Goal: Use online tool/utility: Utilize a website feature to perform a specific function

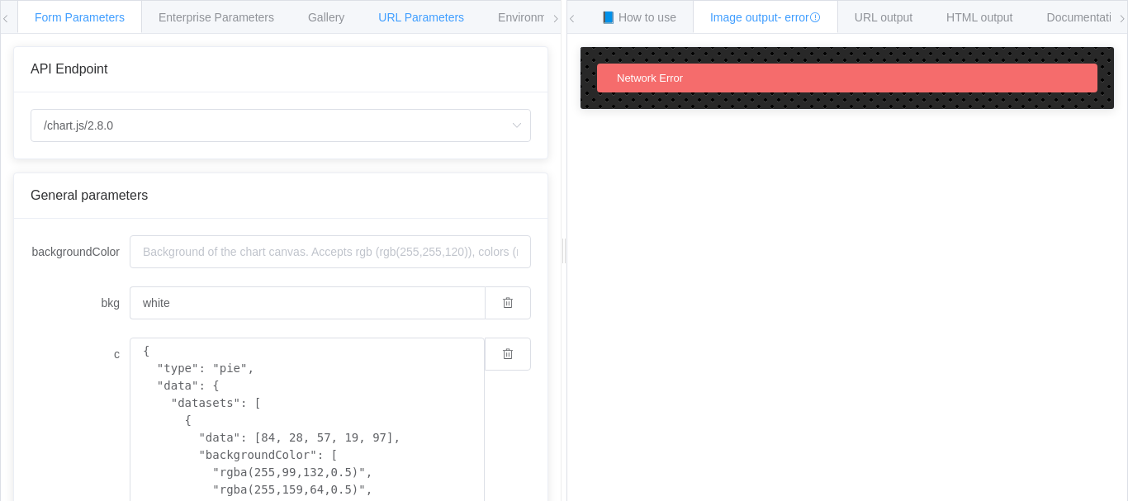
click at [458, 11] on span "URL Parameters" at bounding box center [421, 17] width 86 height 13
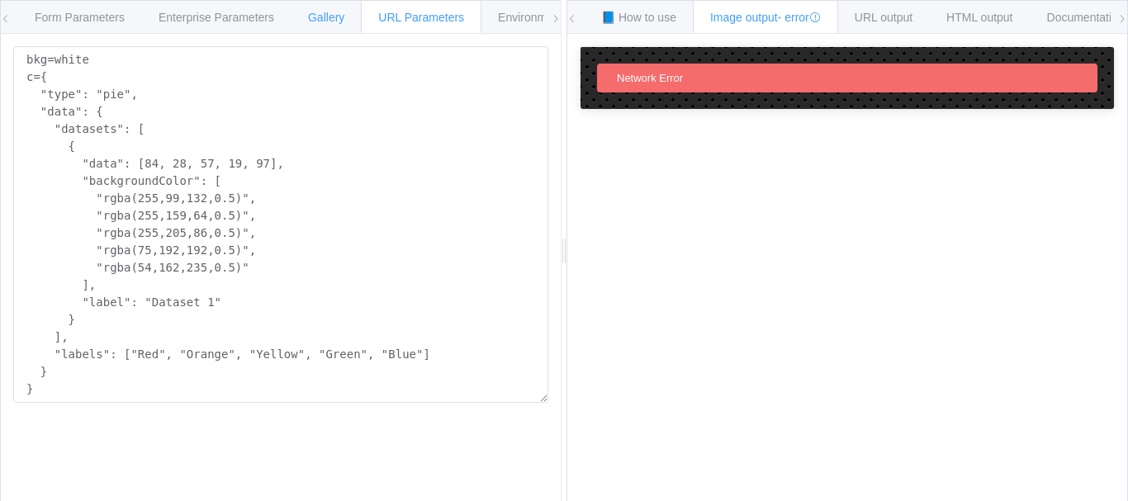
click at [297, 13] on div "Gallery" at bounding box center [326, 16] width 71 height 33
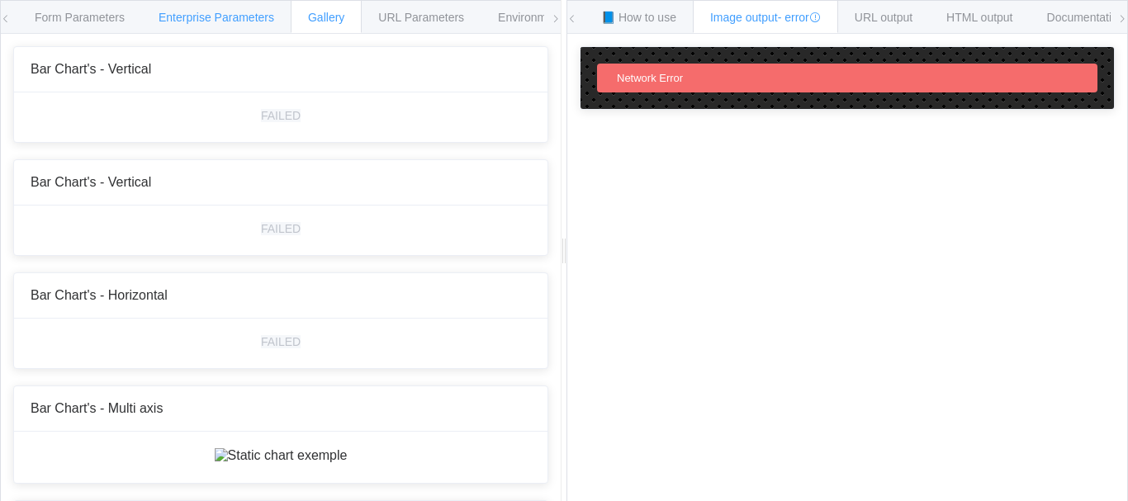
click at [164, 7] on div "Enterprise Parameters" at bounding box center [216, 16] width 150 height 33
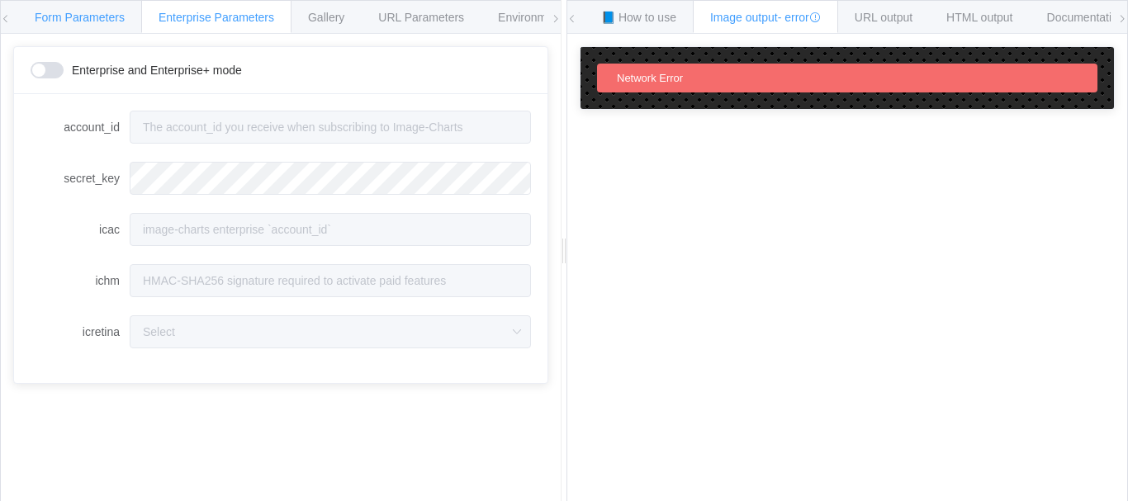
click at [79, 11] on span "Form Parameters" at bounding box center [80, 17] width 90 height 13
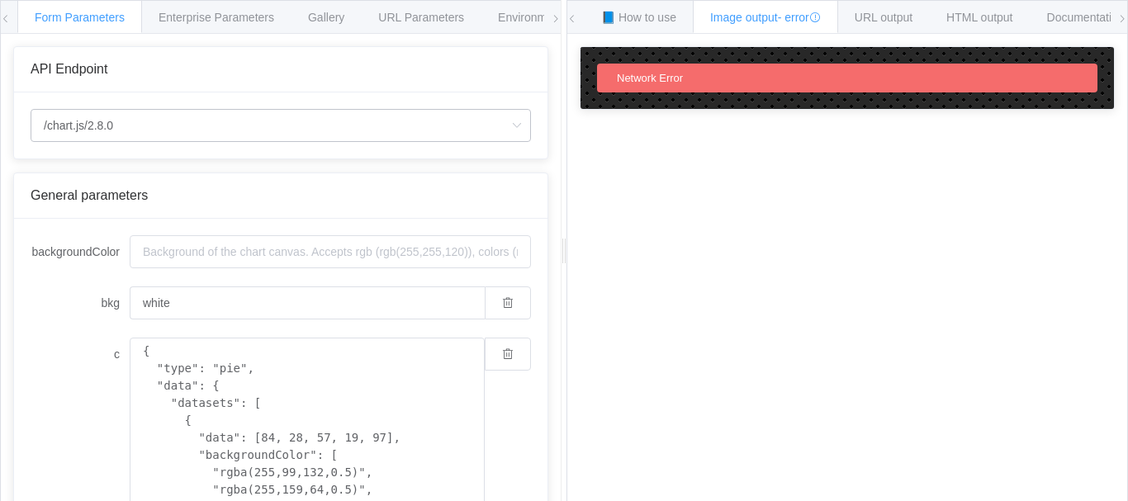
click at [514, 116] on icon at bounding box center [516, 125] width 21 height 33
click at [458, 165] on li "/chart" at bounding box center [280, 172] width 499 height 28
type input "/chart"
type input "20"
